Goal: Check status: Check status

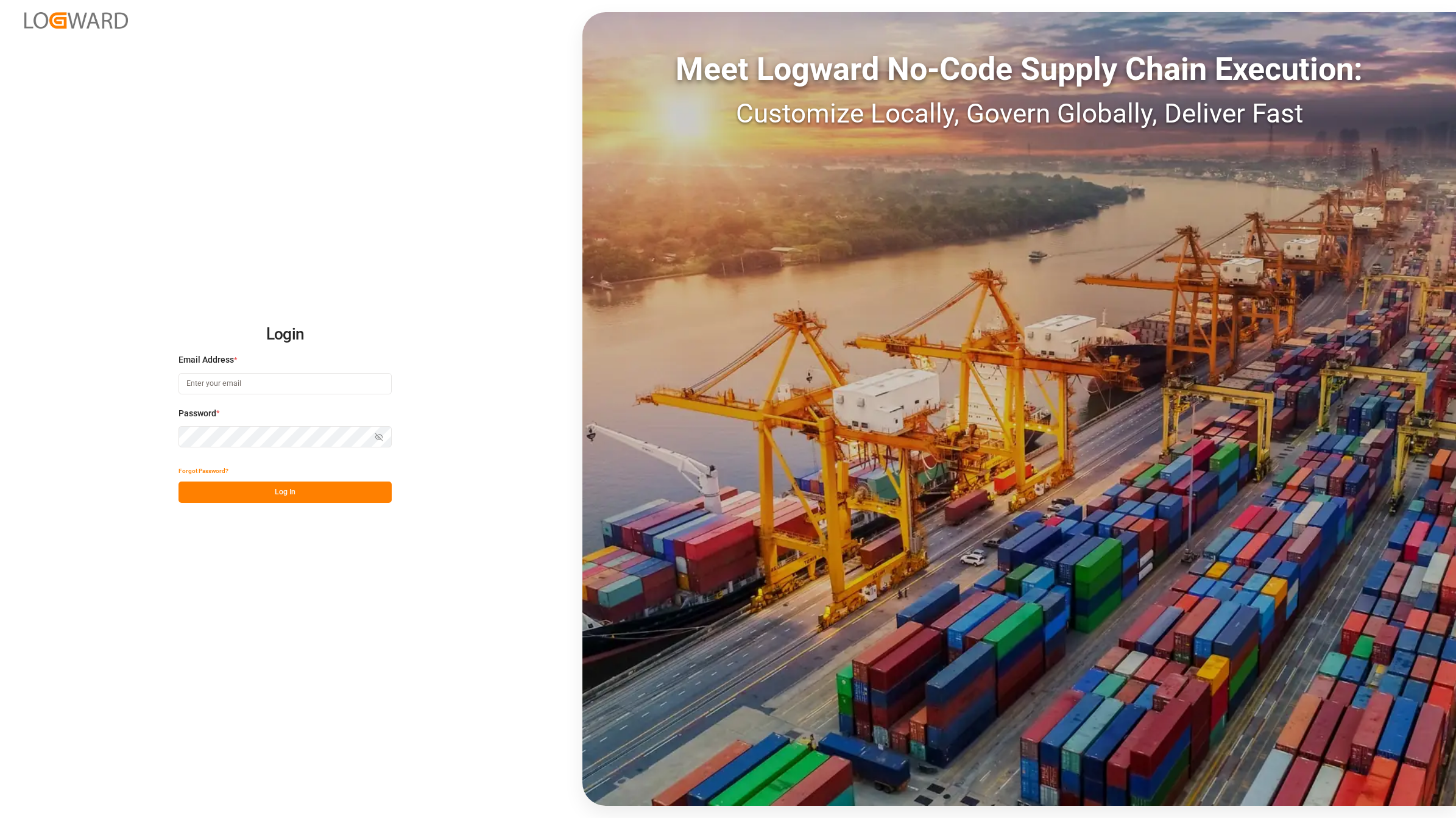
type input "[EMAIL_ADDRESS][DOMAIN_NAME]"
click at [263, 489] on button "Log In" at bounding box center [285, 493] width 213 height 22
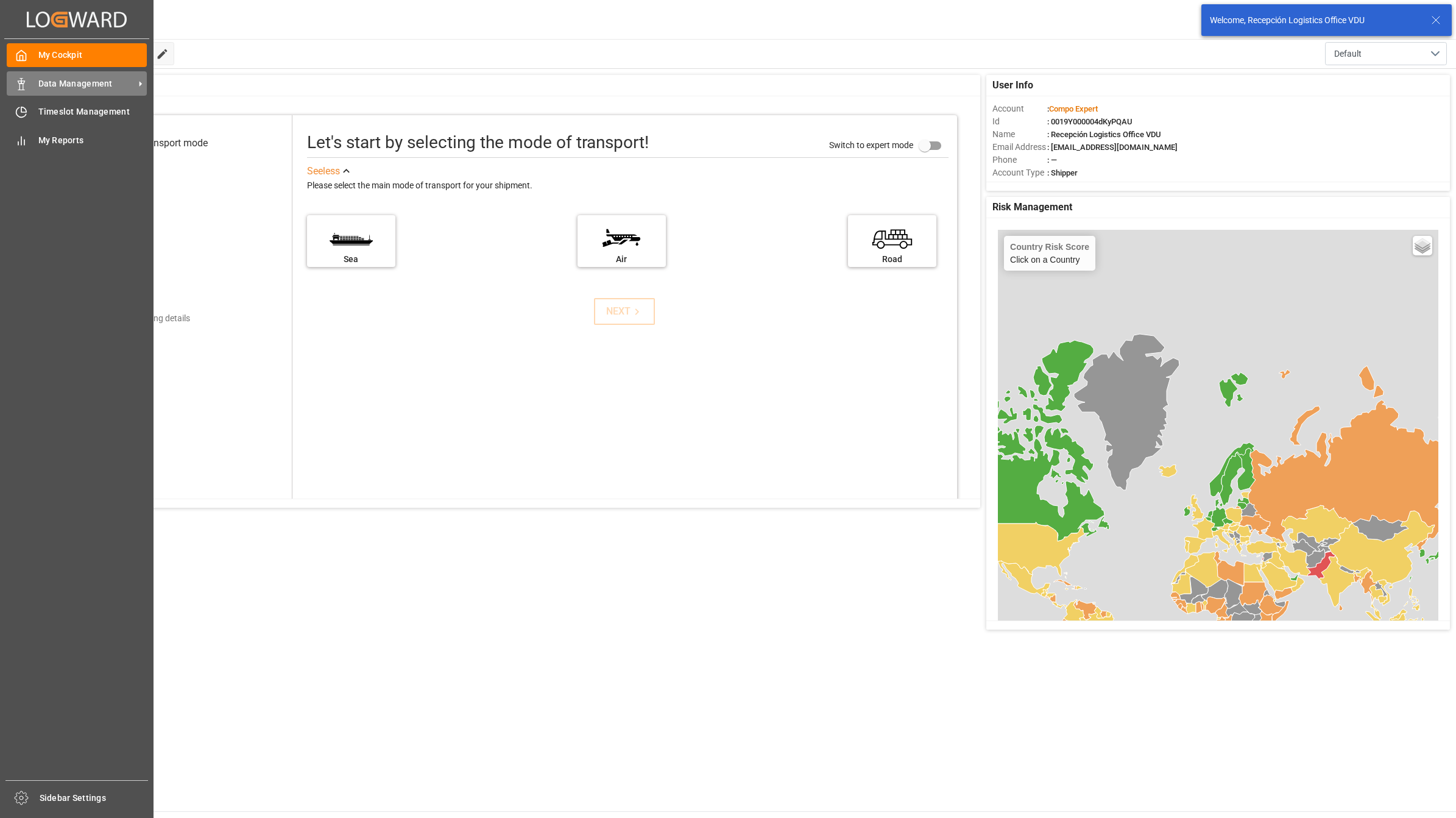
click at [32, 81] on div "Data Management Data Management" at bounding box center [77, 84] width 141 height 24
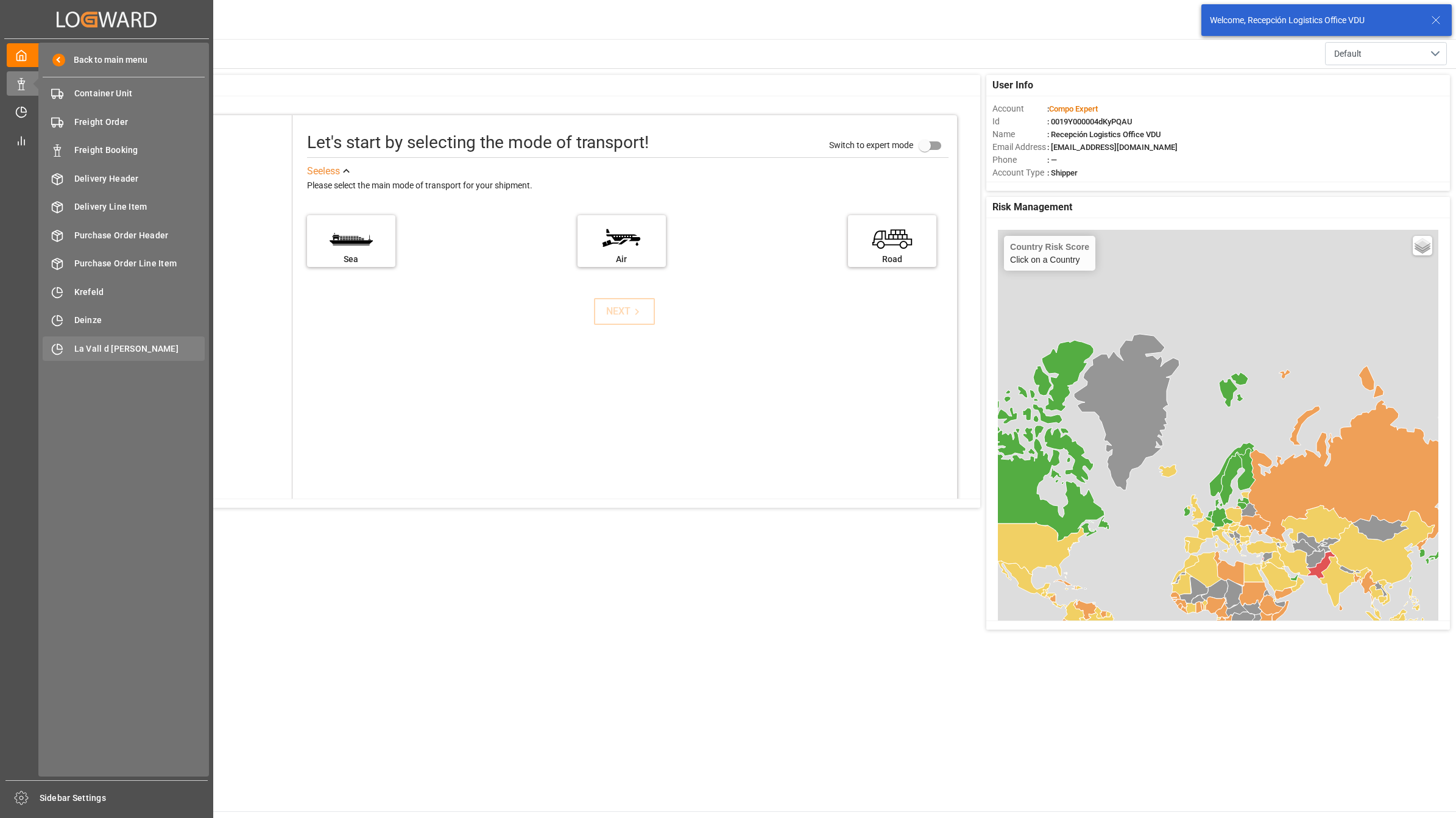
click at [108, 345] on span "La Vall d [PERSON_NAME]" at bounding box center [140, 348] width 131 height 13
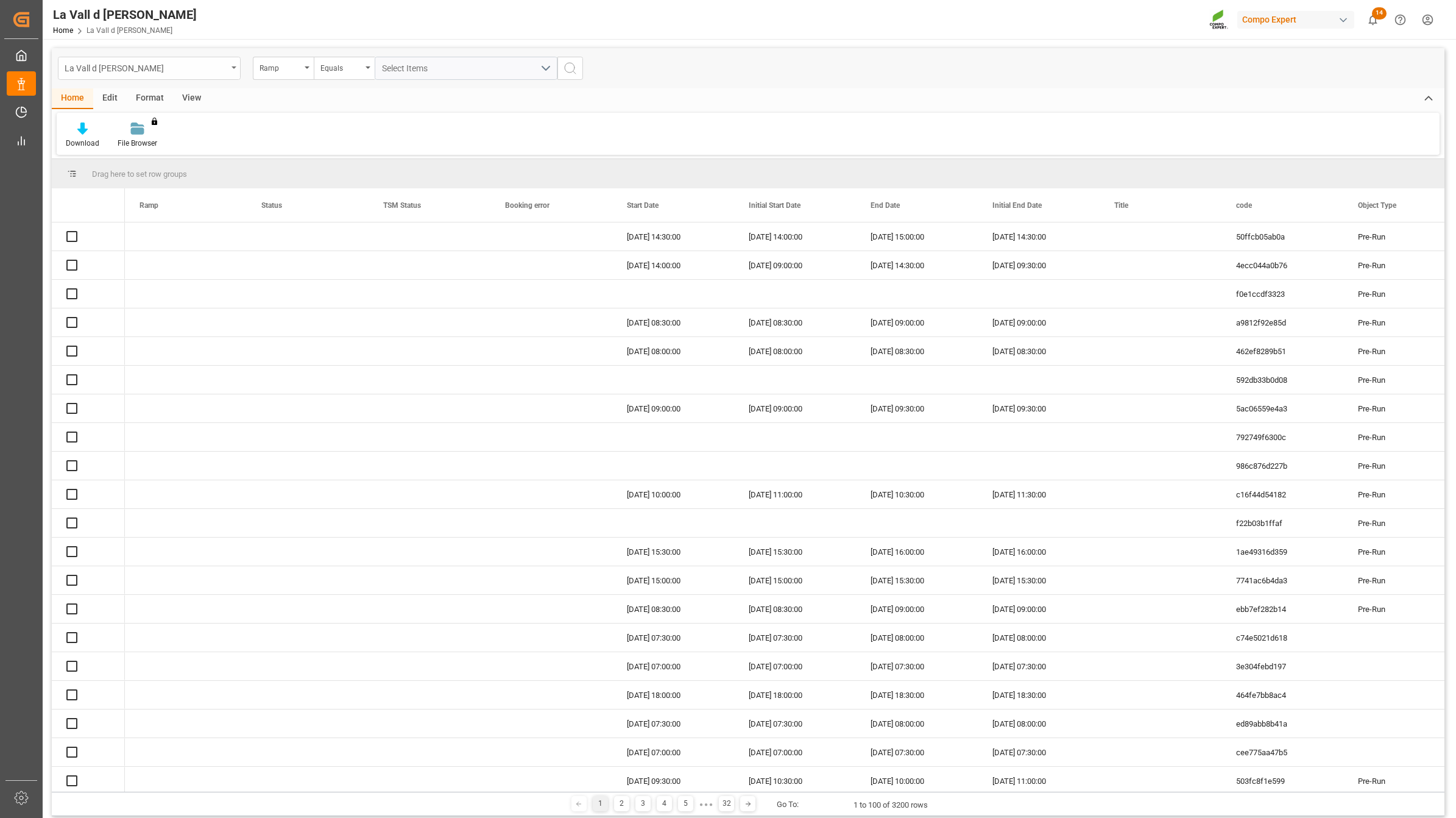
click at [169, 60] on div "La Vall d [PERSON_NAME]" at bounding box center [146, 67] width 162 height 15
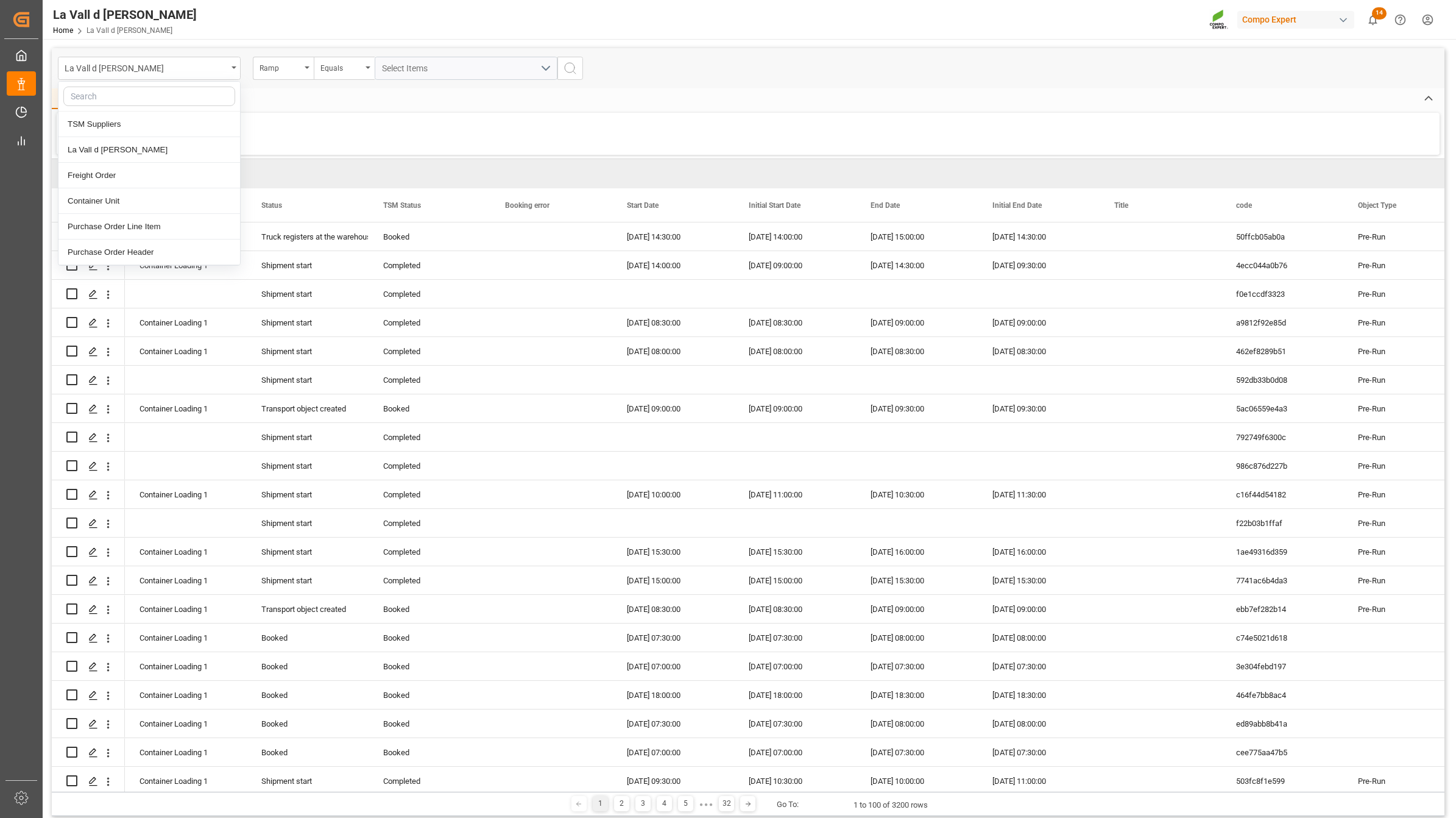
click at [413, 132] on div "Download File Browser You don't have permission for this feature. Contact admin." at bounding box center [748, 134] width 1383 height 42
click at [203, 96] on div "View" at bounding box center [192, 98] width 37 height 21
click at [137, 131] on icon at bounding box center [138, 129] width 12 height 12
click at [183, 166] on div "VDU Overview Carretileros" at bounding box center [171, 172] width 106 height 13
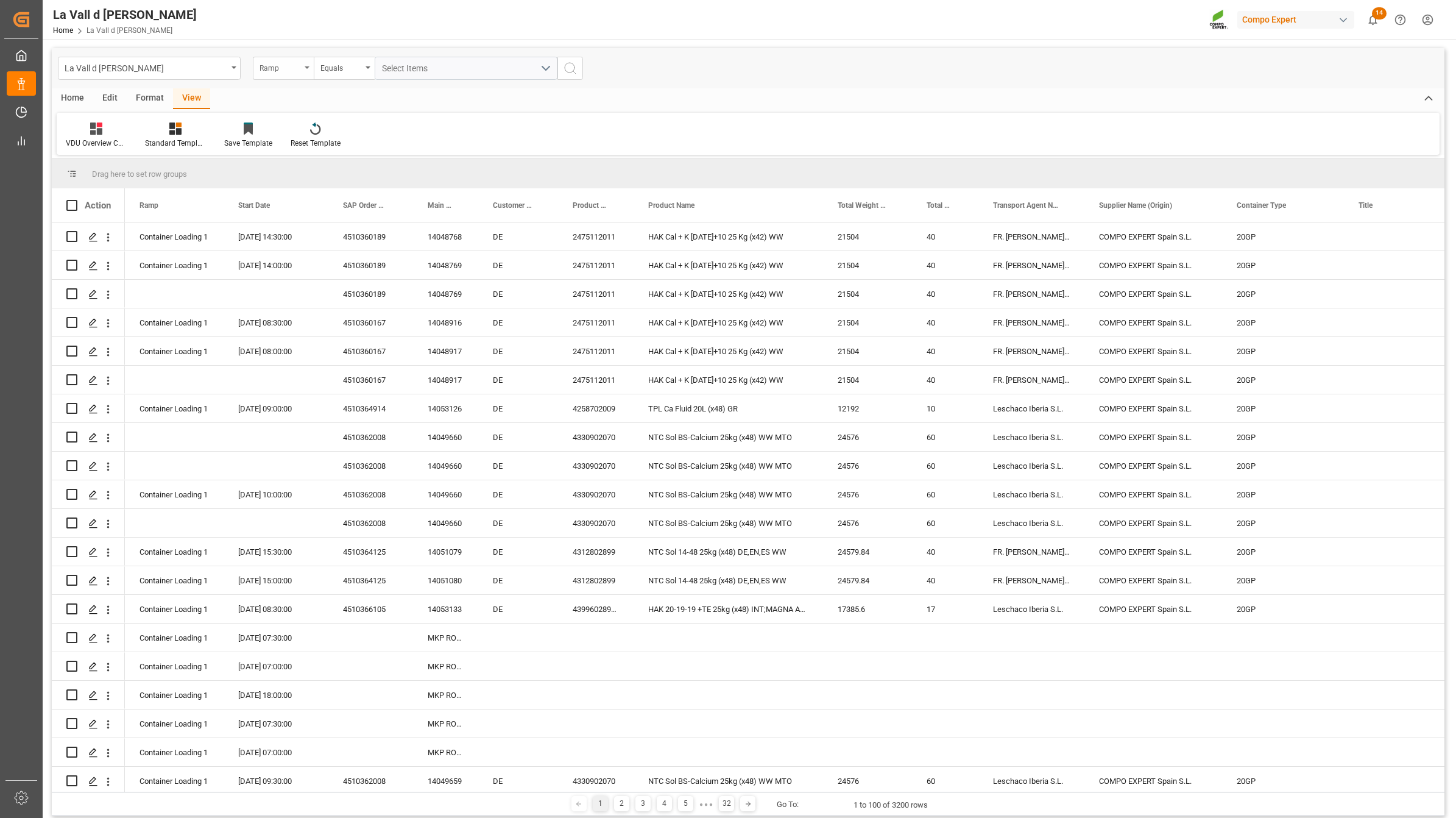
click at [289, 72] on div "Ramp" at bounding box center [280, 67] width 41 height 14
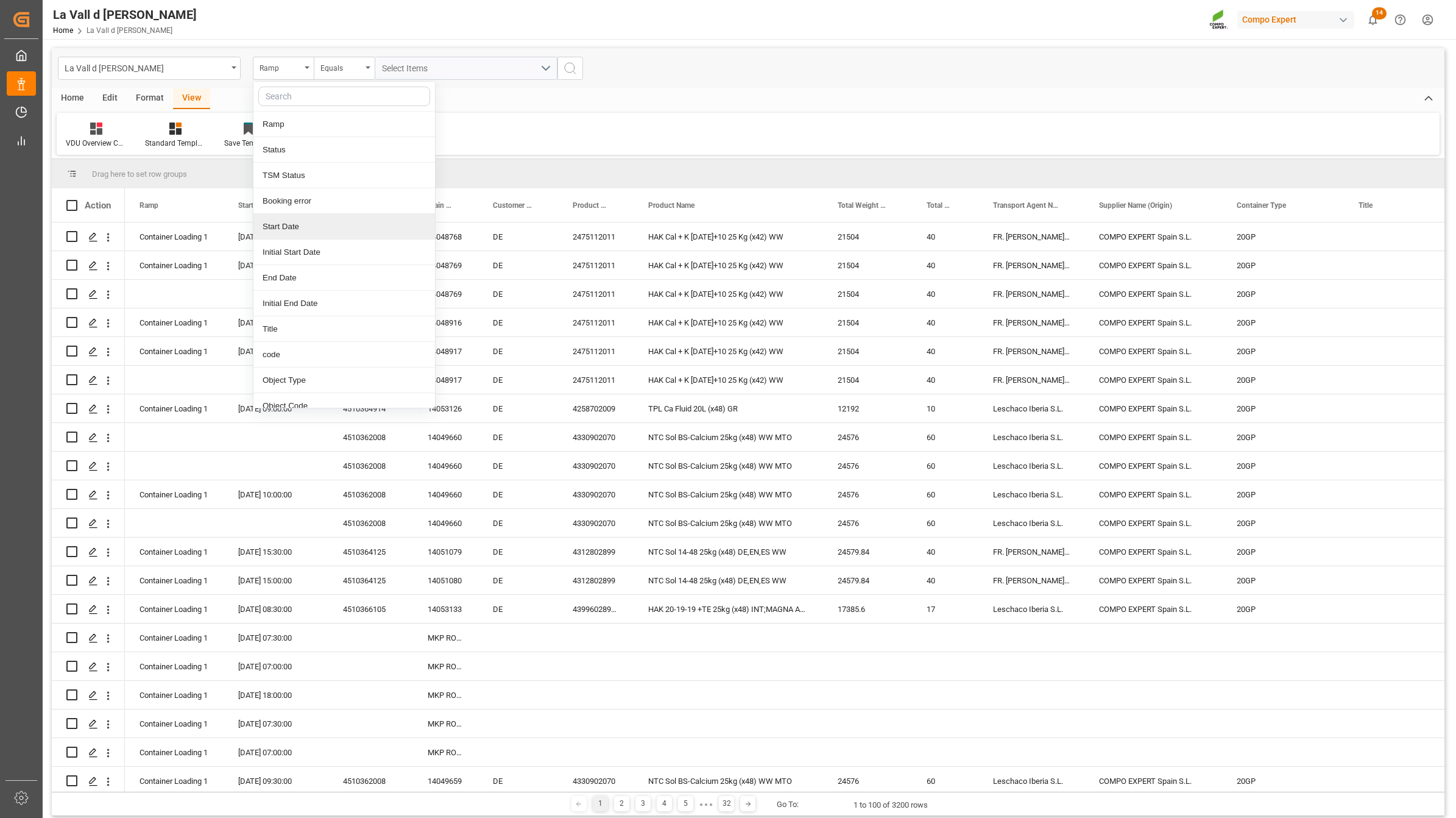
click at [282, 222] on div "Start Date" at bounding box center [344, 227] width 182 height 26
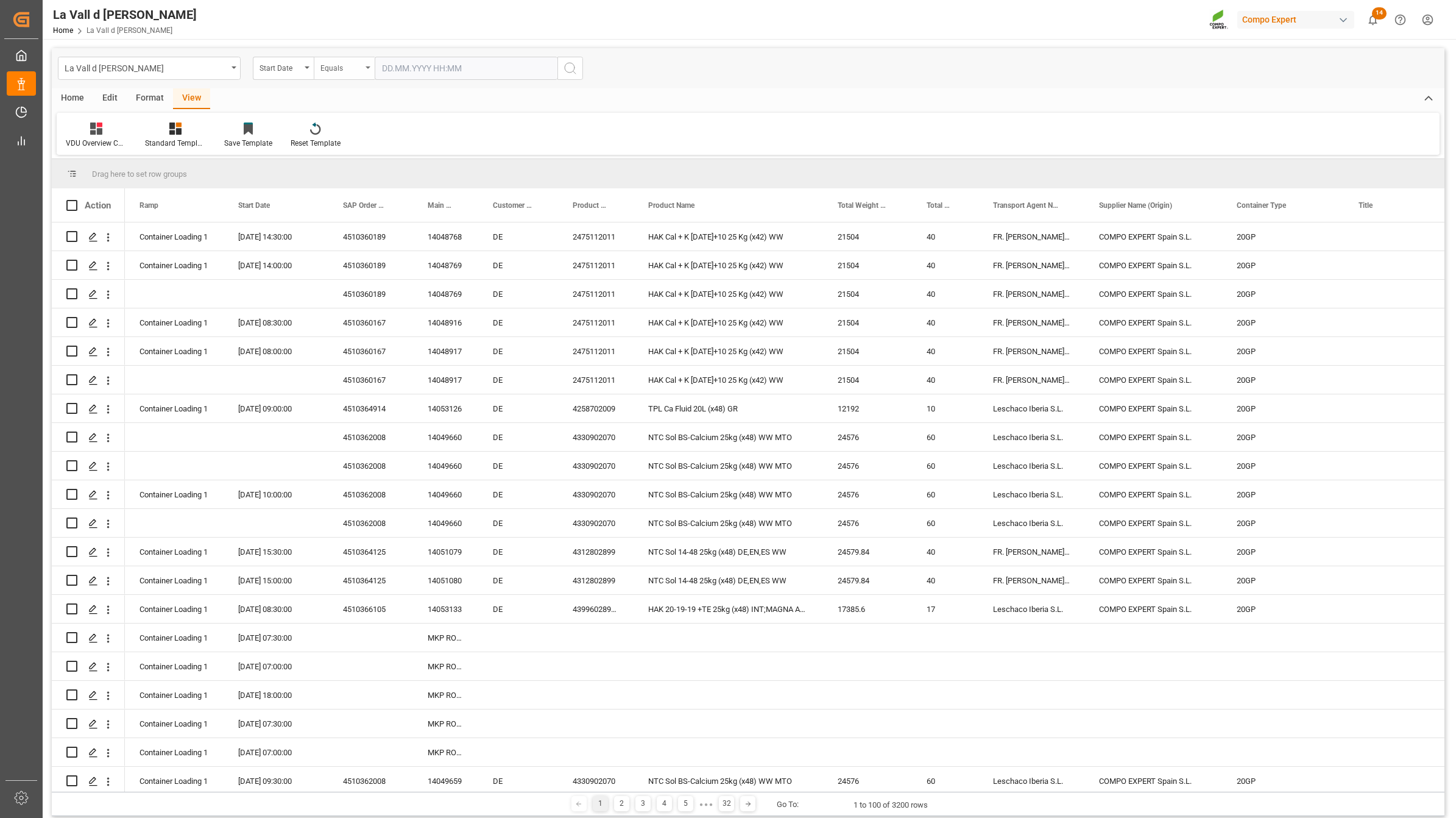
click at [333, 75] on div "Equals" at bounding box center [344, 69] width 61 height 24
click at [339, 227] on div "In range" at bounding box center [405, 227] width 182 height 26
click at [419, 63] on input "text" at bounding box center [420, 69] width 91 height 24
click at [390, 166] on span "6" at bounding box center [390, 165] width 4 height 9
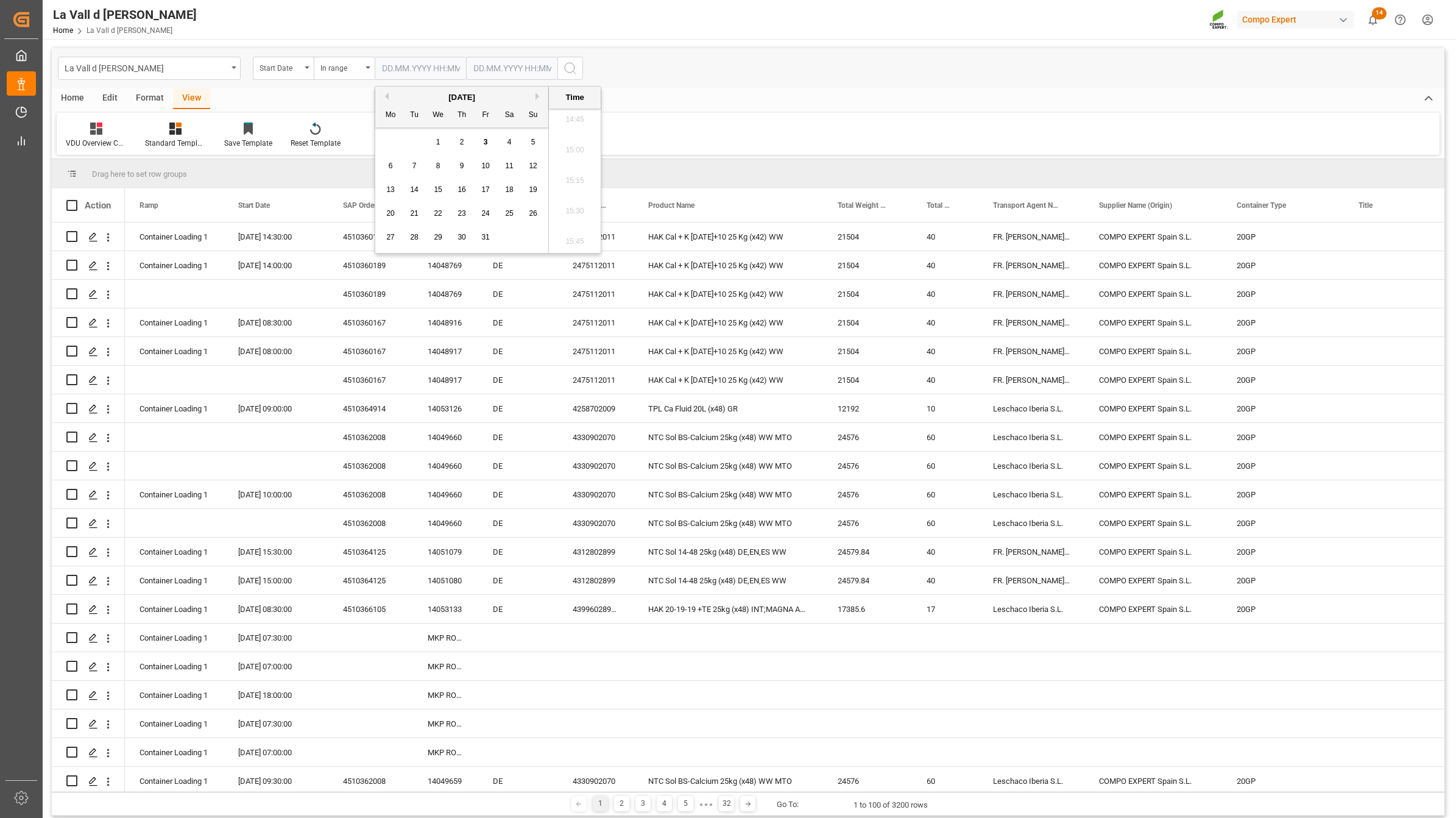
type input "[DATE] 00:00"
click at [509, 65] on input "text" at bounding box center [511, 69] width 91 height 24
click at [485, 162] on div "6" at bounding box center [482, 166] width 15 height 15
type input "[DATE] 00:00"
click at [569, 67] on icon "search button" at bounding box center [570, 68] width 15 height 15
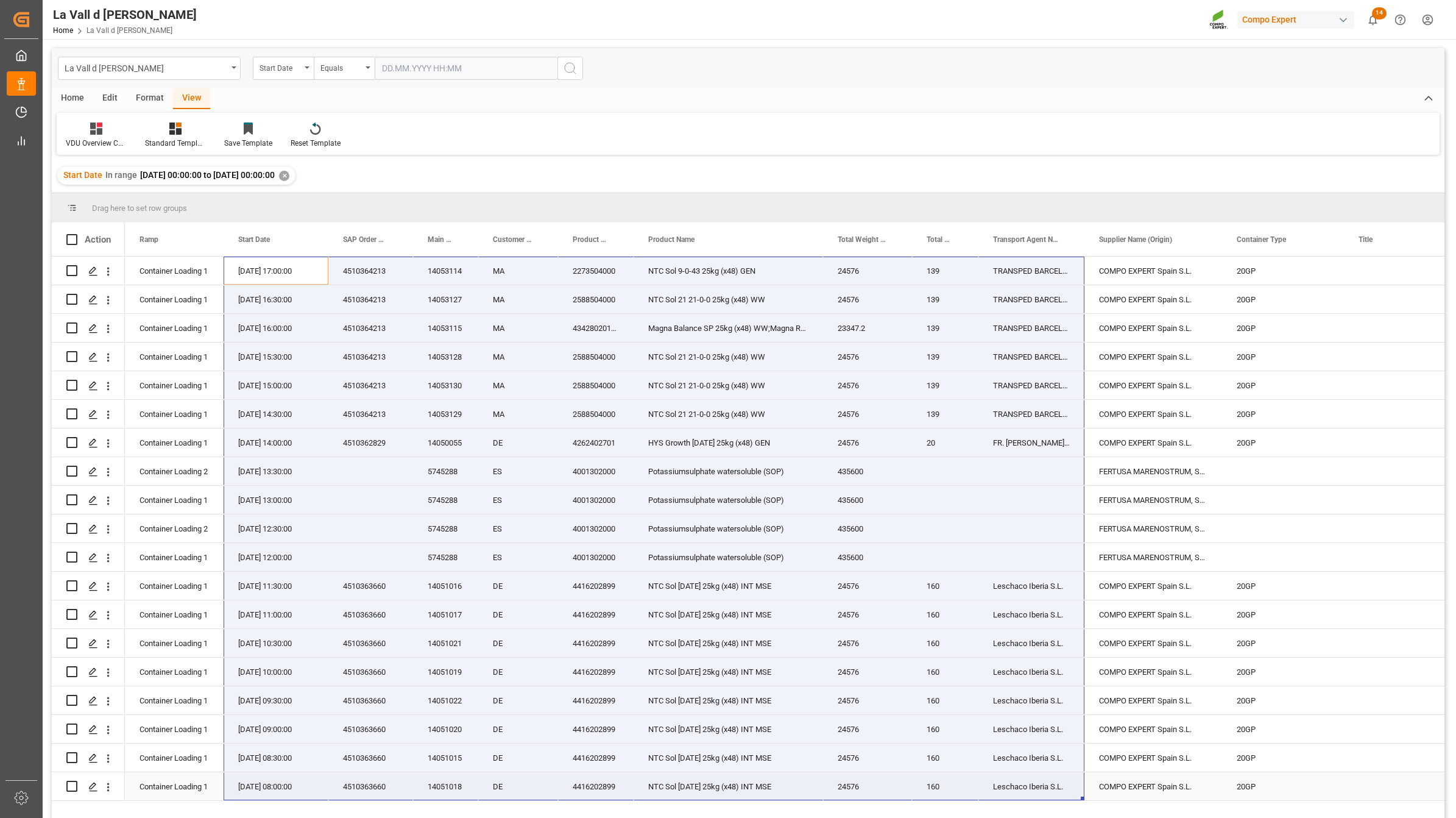
drag, startPoint x: 236, startPoint y: 263, endPoint x: 1046, endPoint y: 784, distance: 963.1
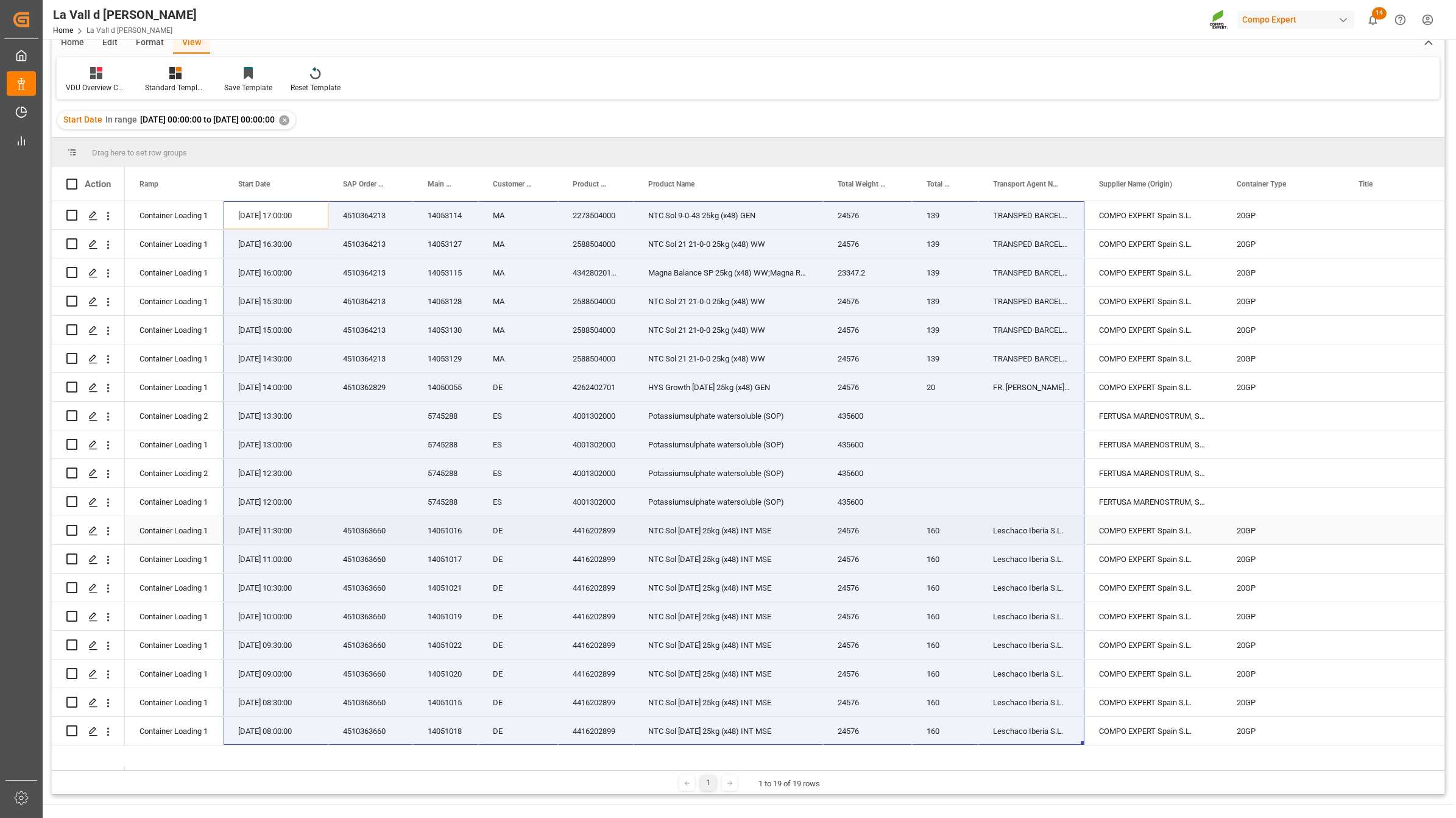
scroll to position [152, 0]
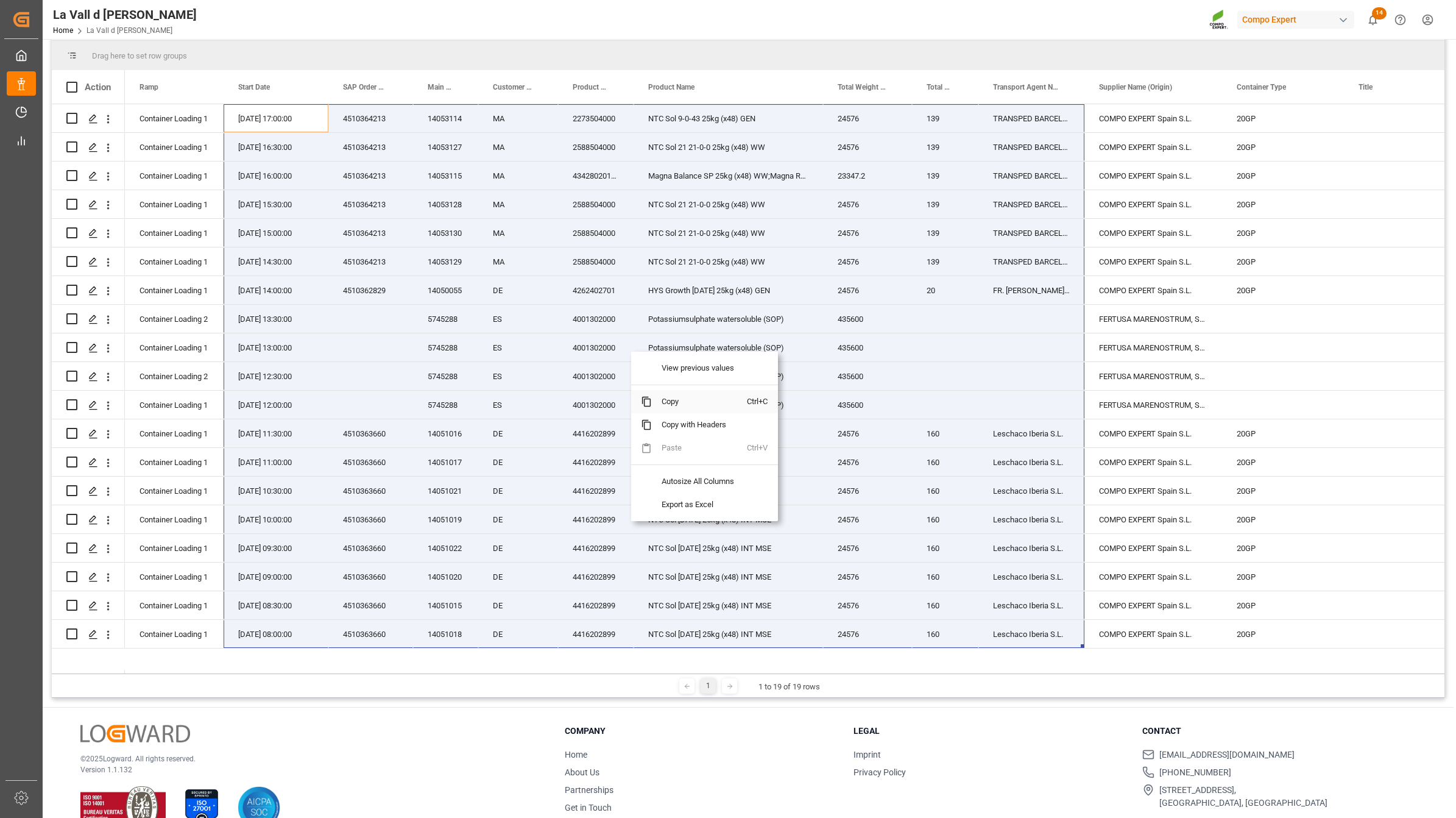
click at [669, 404] on span "Copy" at bounding box center [699, 402] width 95 height 24
